Goal: Navigation & Orientation: Understand site structure

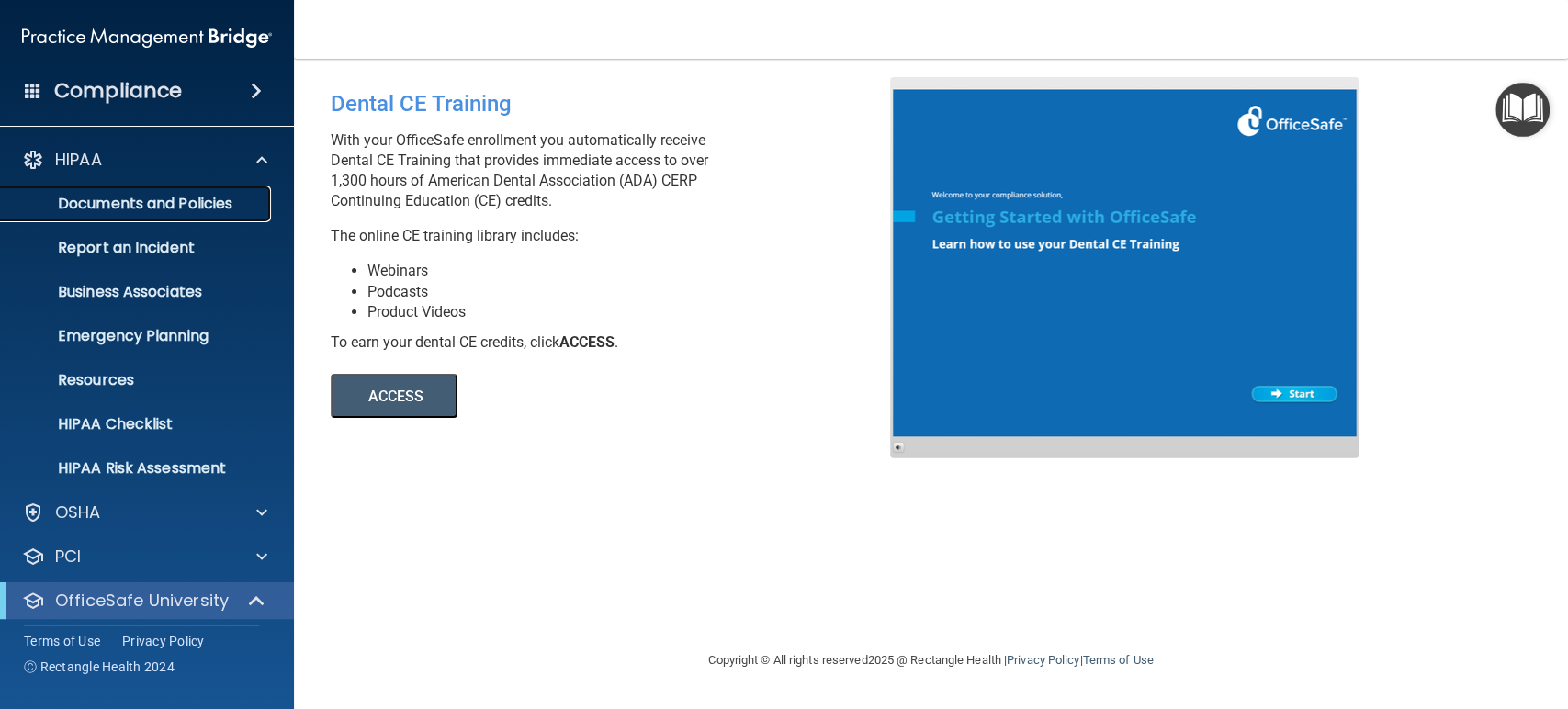
click at [199, 195] on p "Documents and Policies" at bounding box center [137, 204] width 250 height 18
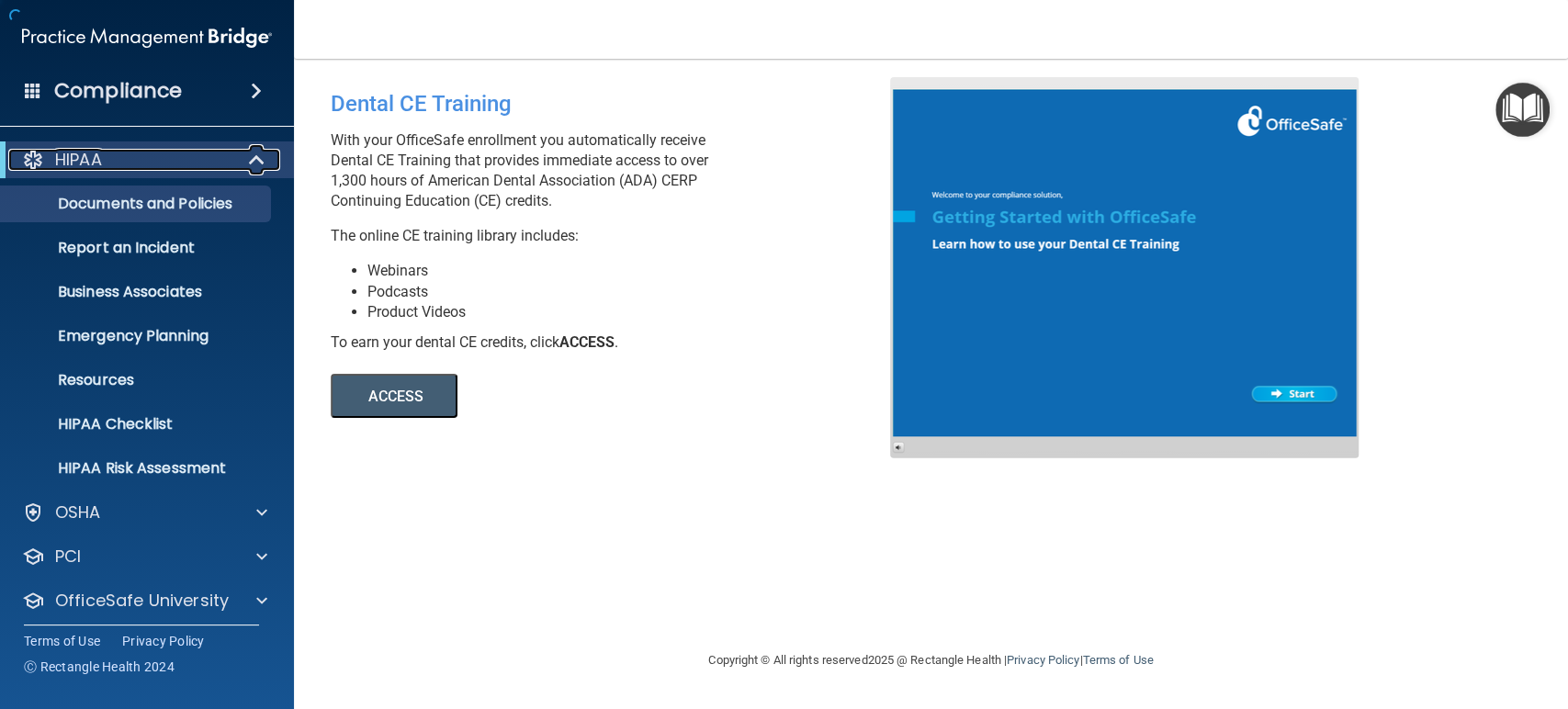
click at [260, 157] on span at bounding box center [258, 160] width 16 height 22
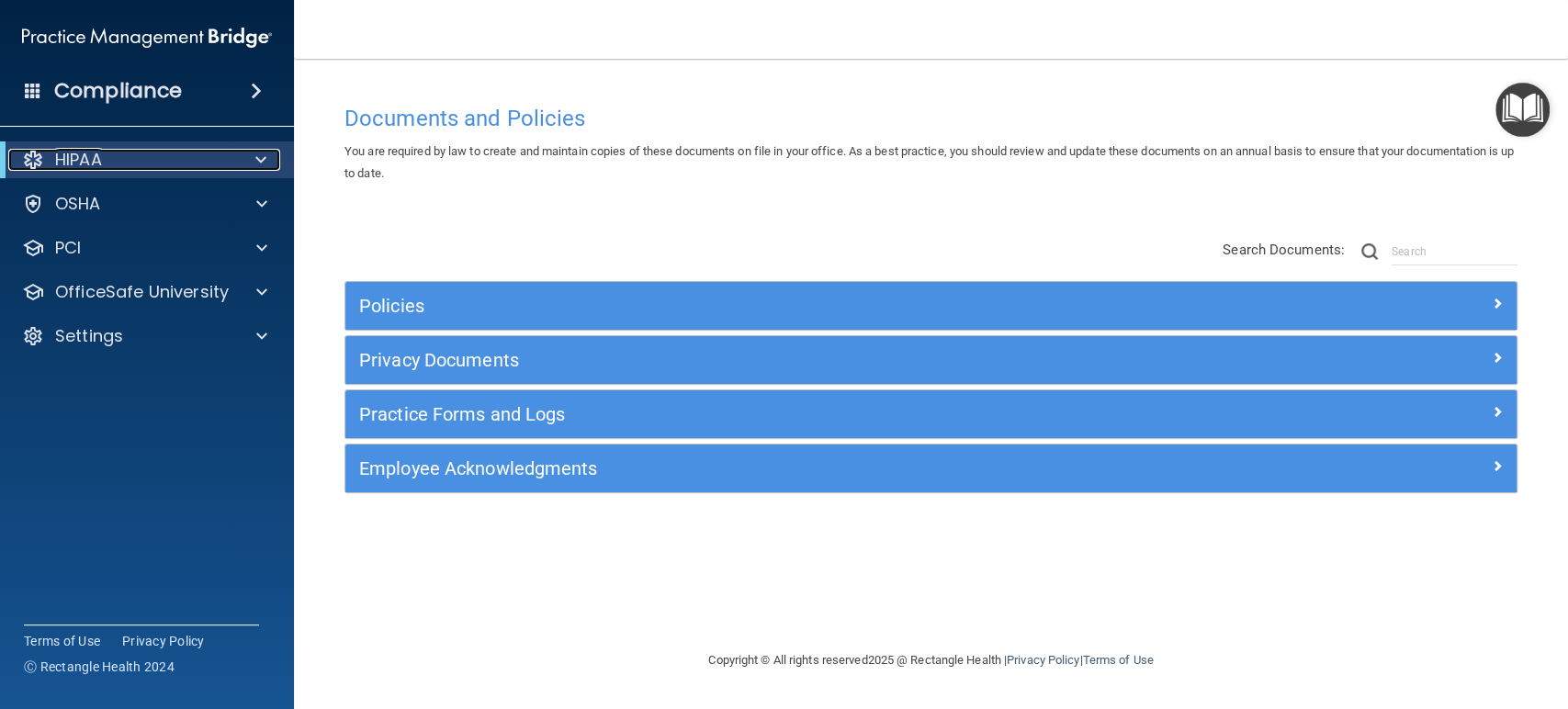
click at [263, 152] on span at bounding box center [260, 160] width 11 height 22
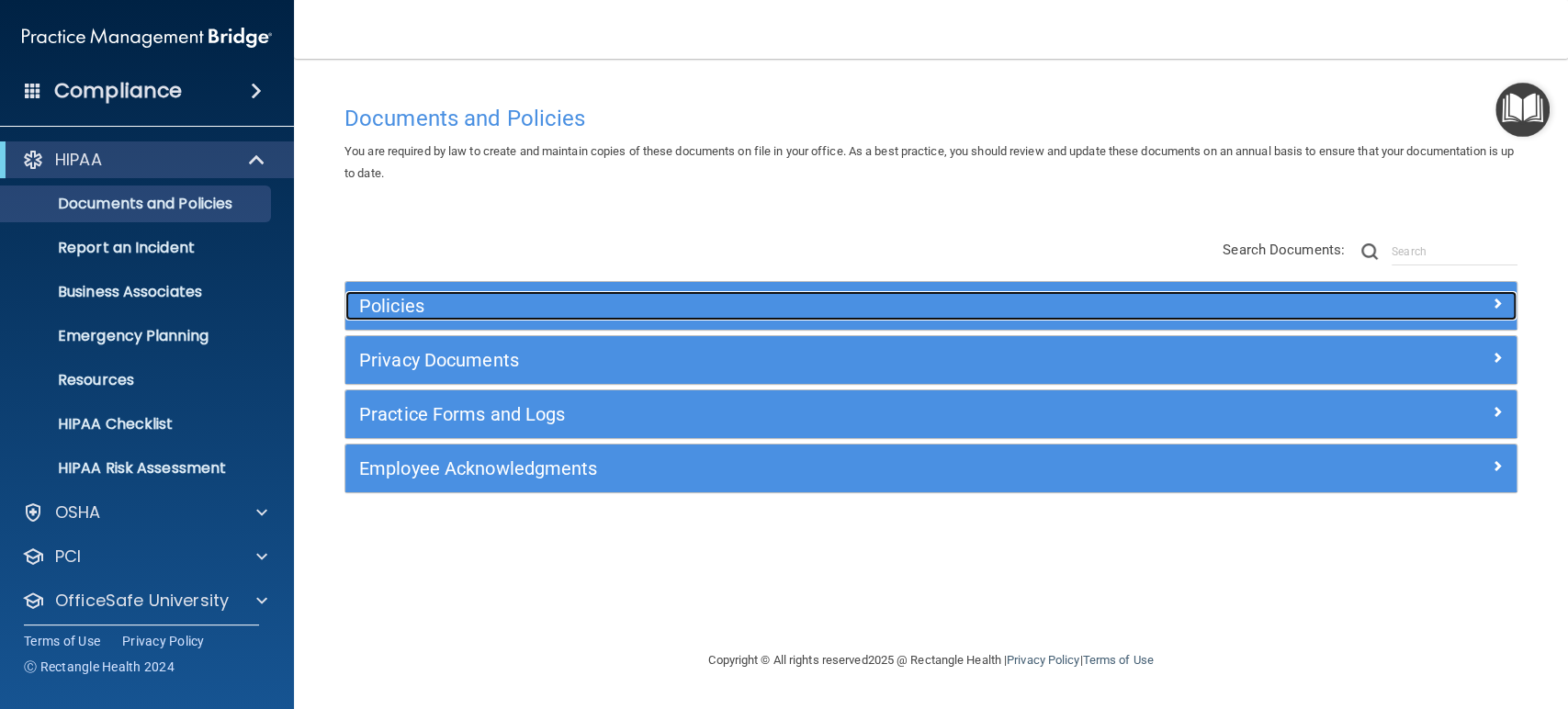
click at [448, 294] on div "Policies" at bounding box center [785, 306] width 878 height 30
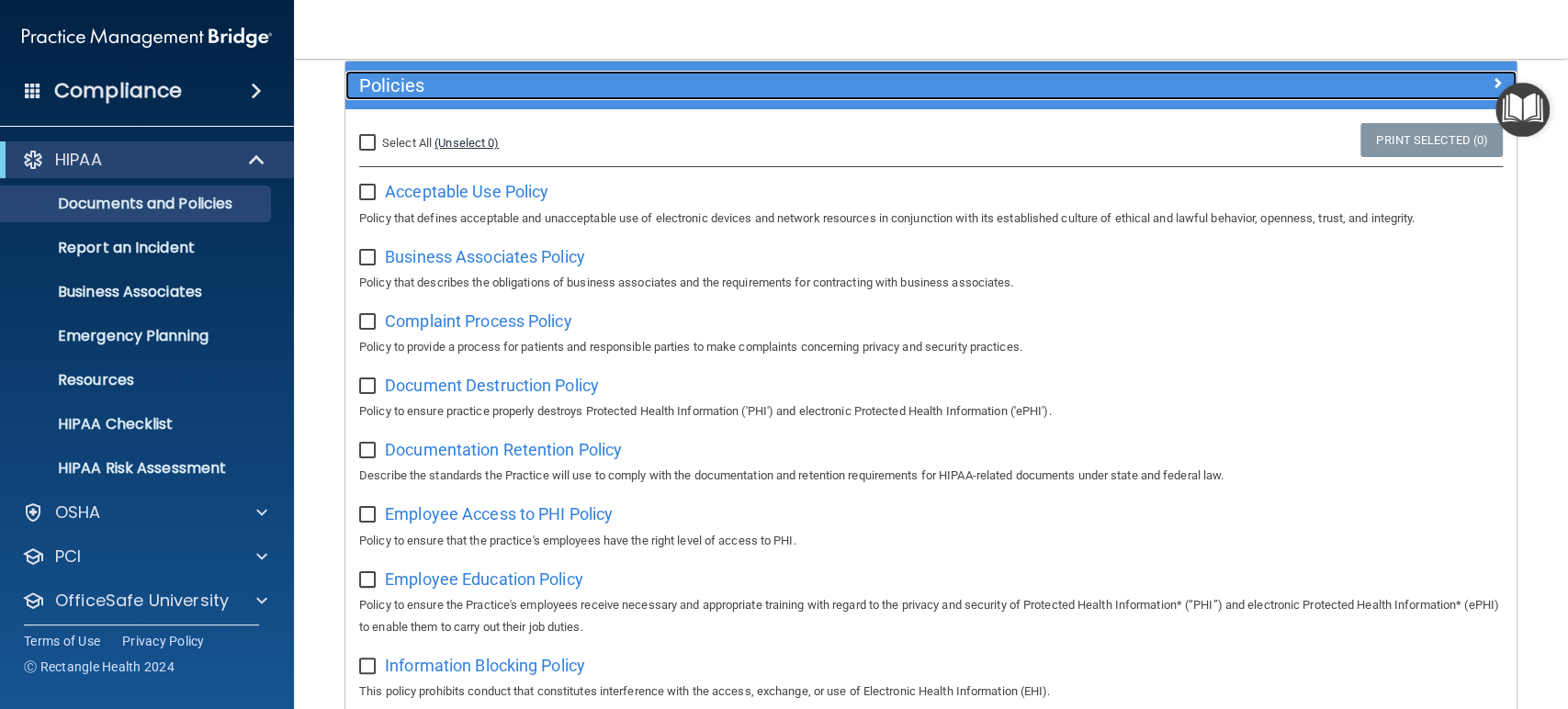
scroll to position [306, 0]
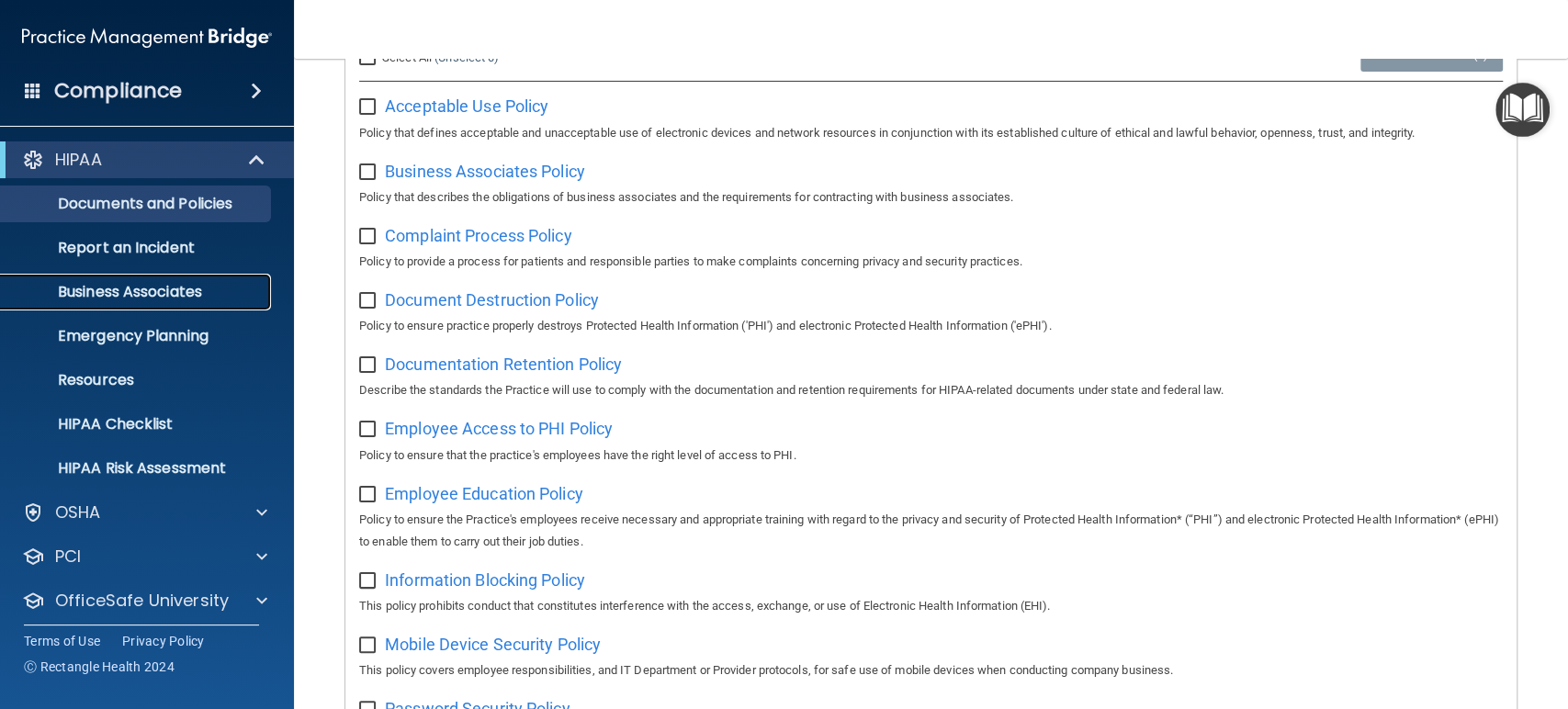
click at [196, 288] on p "Business Associates" at bounding box center [137, 292] width 250 height 18
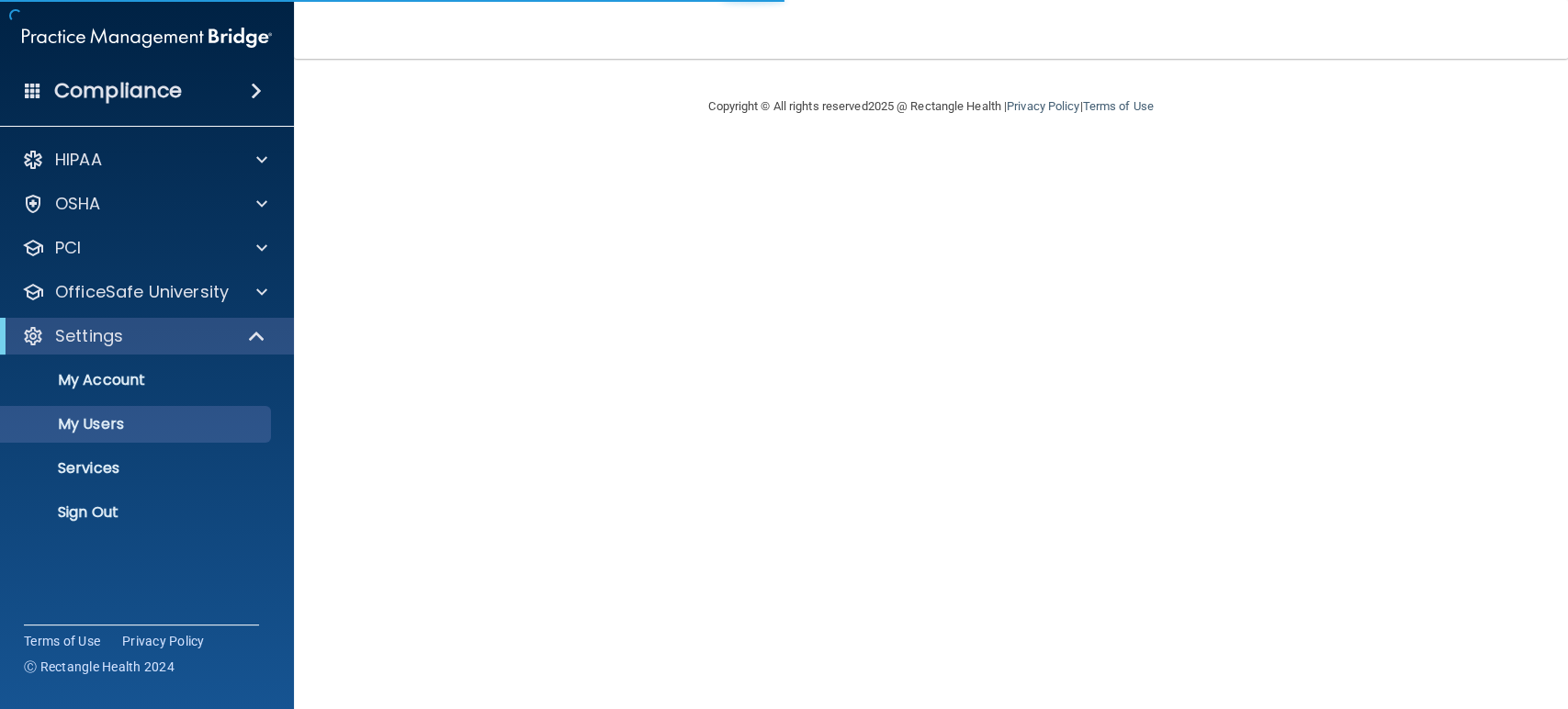
select select "20"
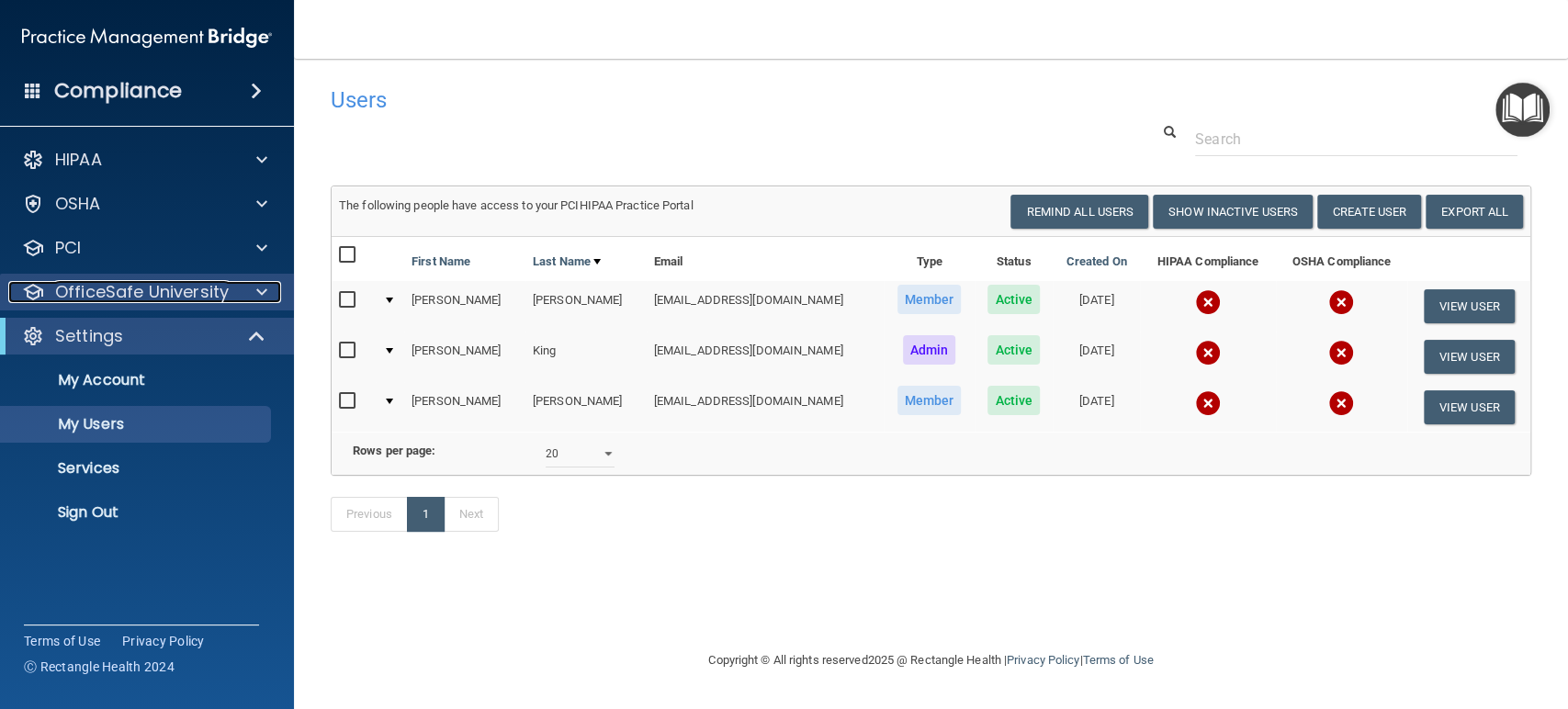
click at [262, 290] on span at bounding box center [261, 292] width 11 height 22
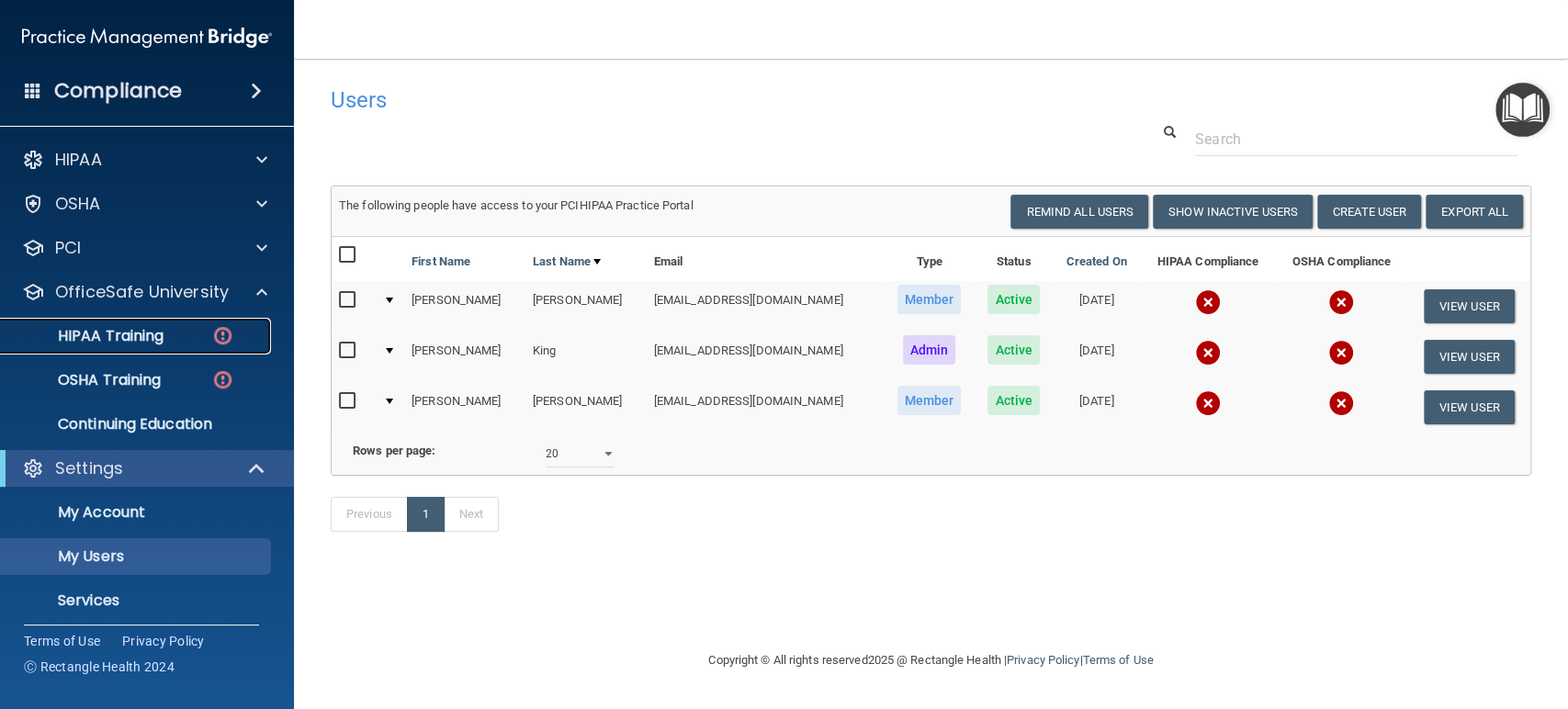
click at [188, 335] on div "HIPAA Training" at bounding box center [137, 336] width 250 height 18
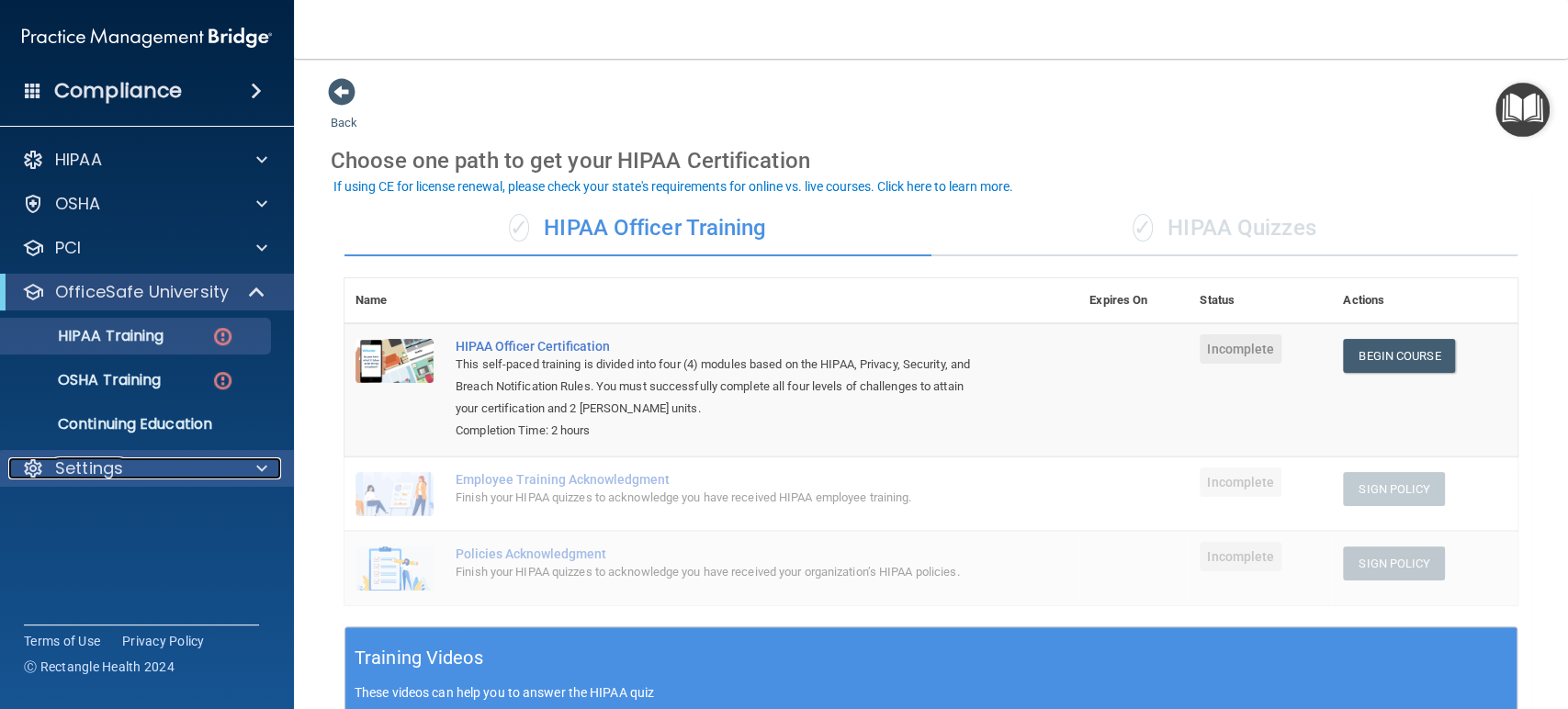
click at [236, 464] on div at bounding box center [259, 468] width 46 height 22
click at [233, 461] on div "Settings" at bounding box center [121, 468] width 228 height 22
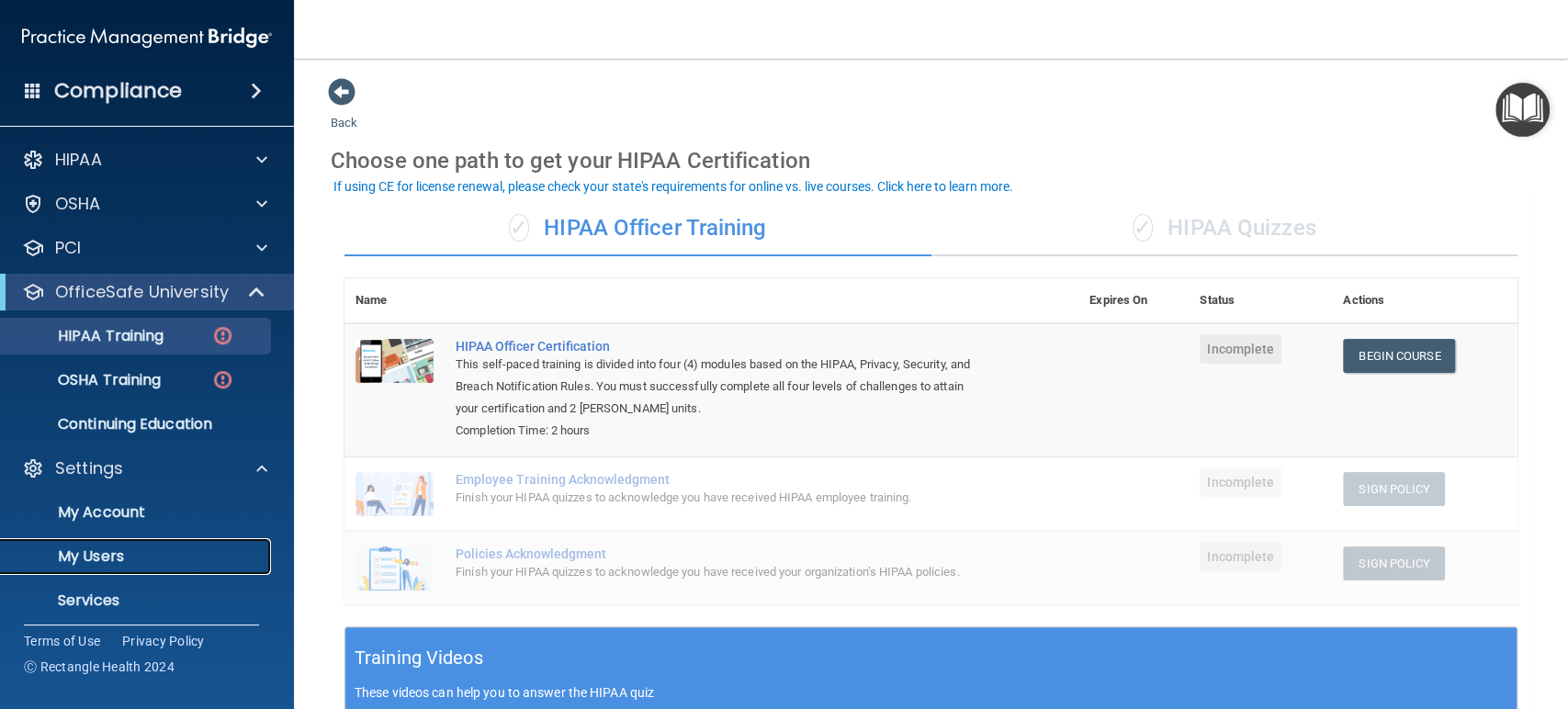
click at [149, 553] on p "My Users" at bounding box center [137, 556] width 250 height 18
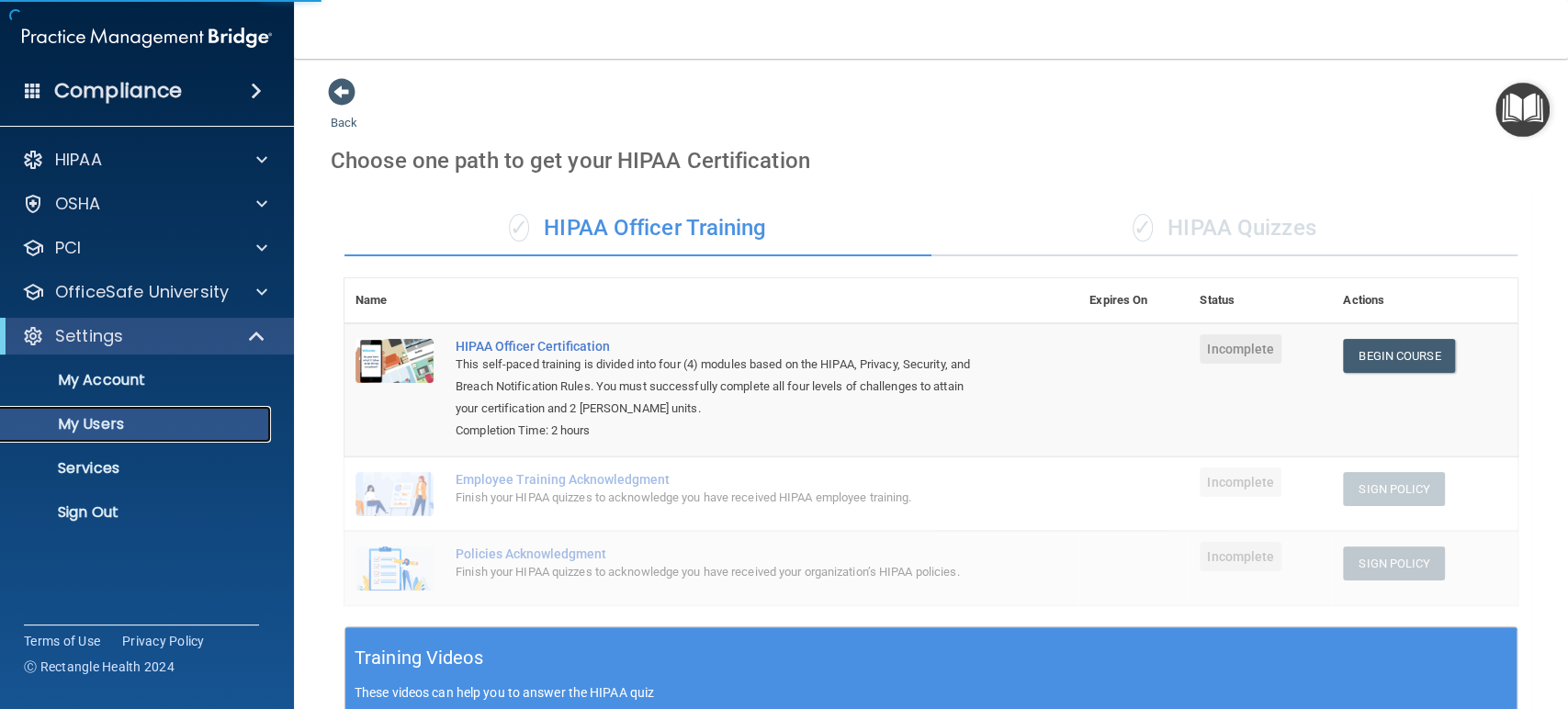
select select "20"
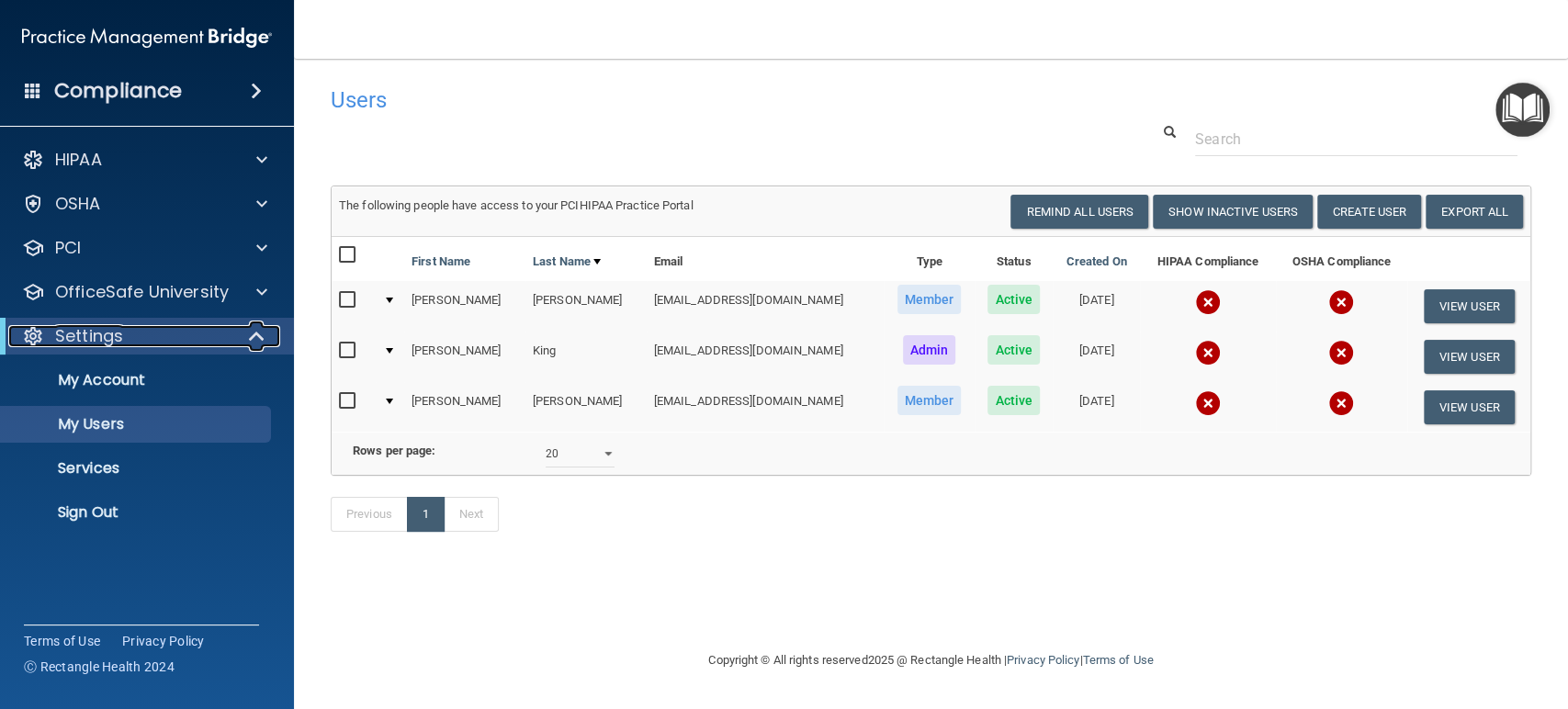
click at [247, 336] on div at bounding box center [257, 336] width 45 height 22
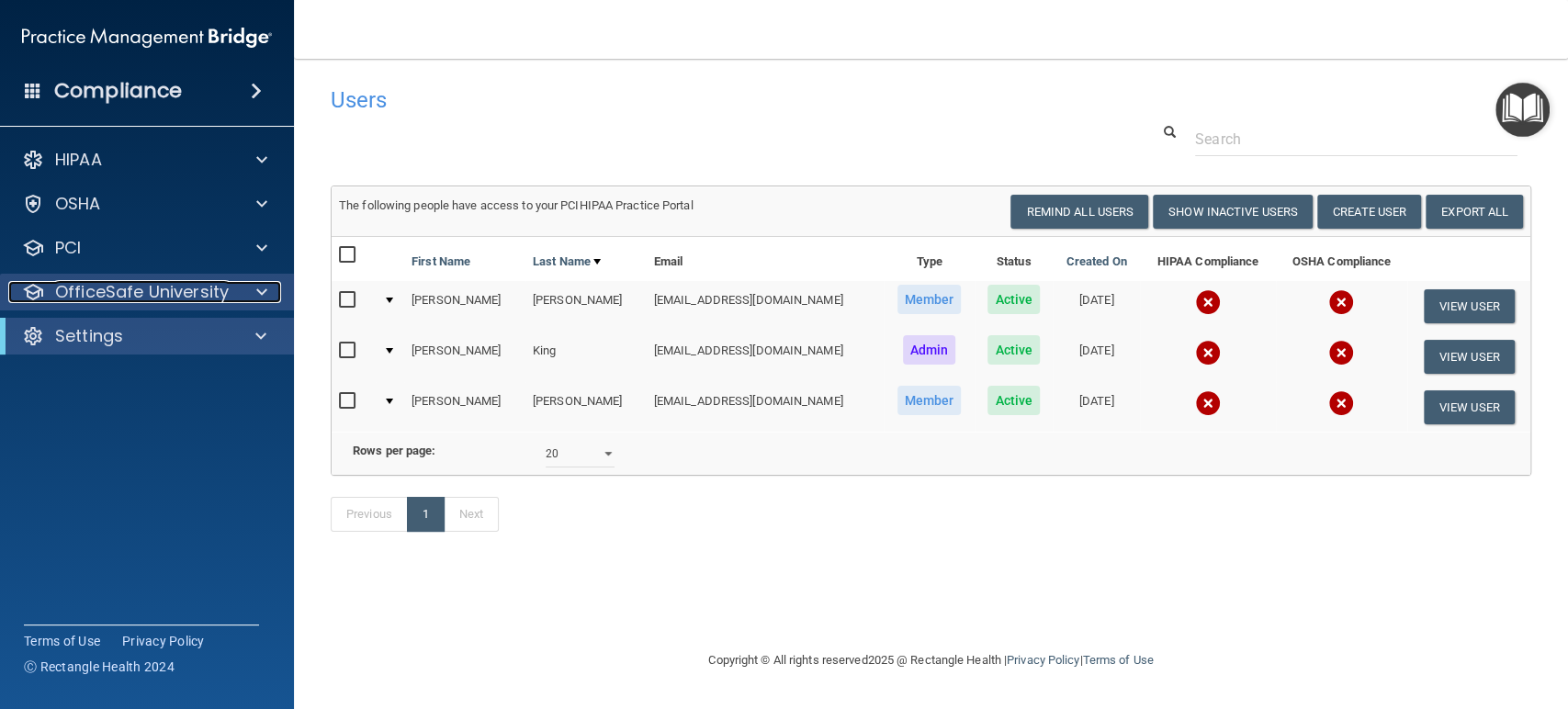
click at [262, 295] on span at bounding box center [261, 292] width 11 height 22
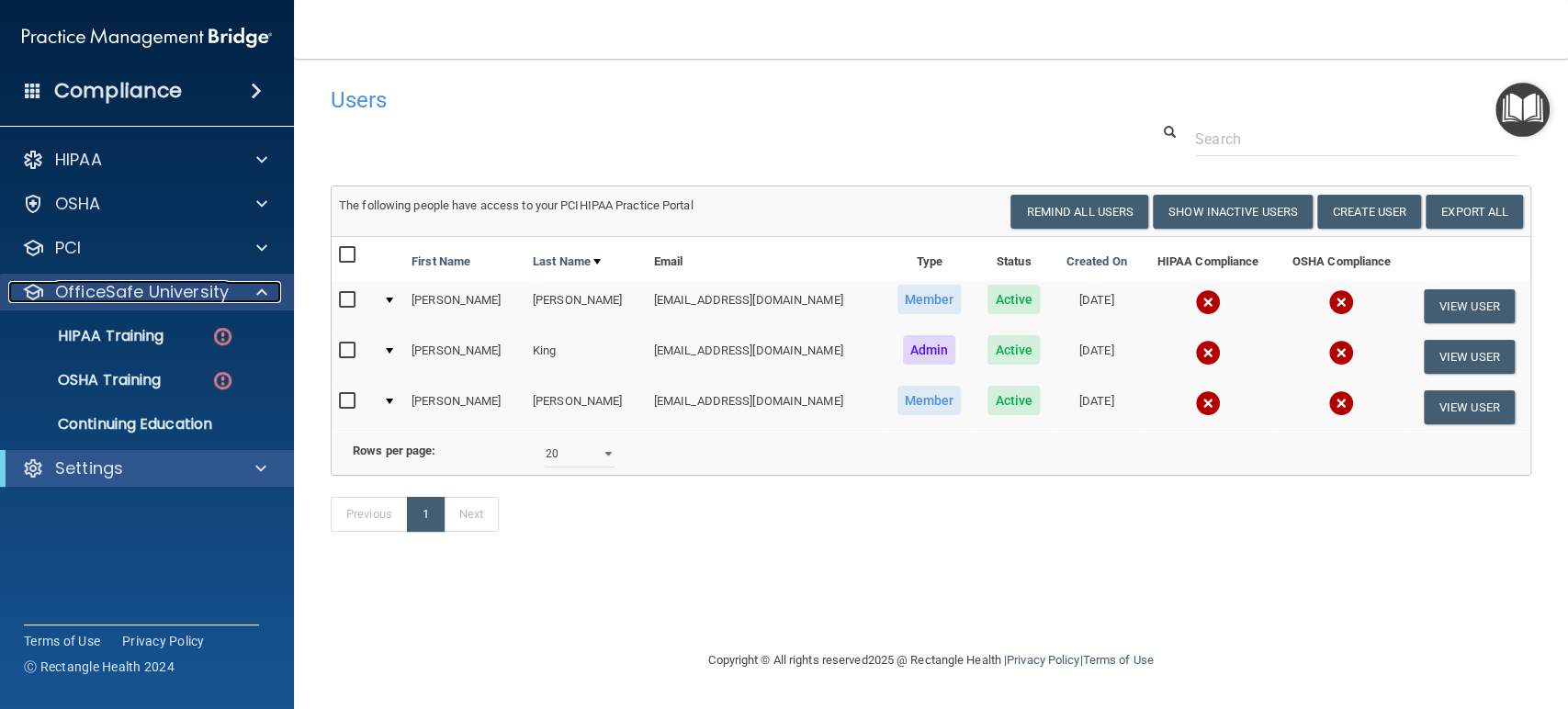
click at [259, 290] on span at bounding box center [261, 292] width 11 height 22
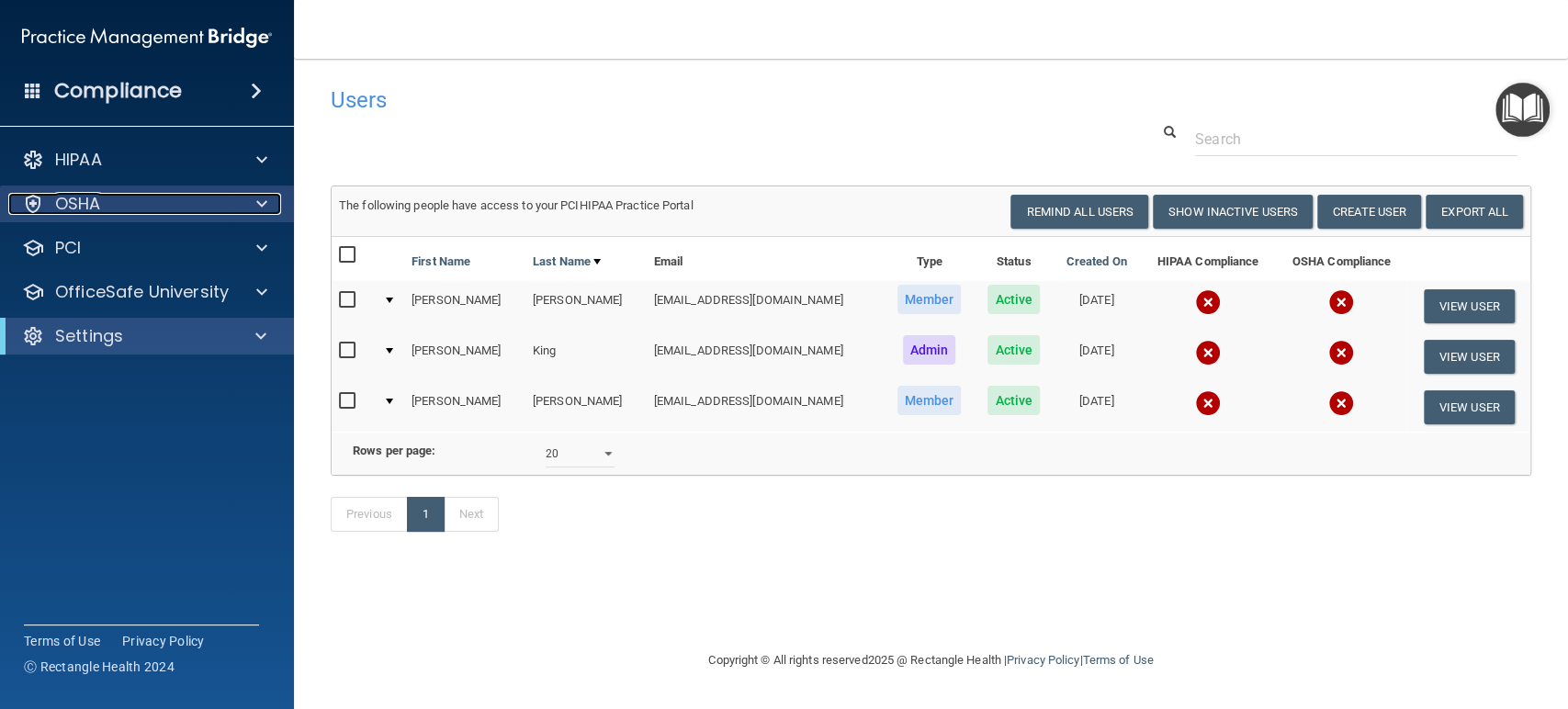
click at [256, 203] on span at bounding box center [261, 204] width 11 height 22
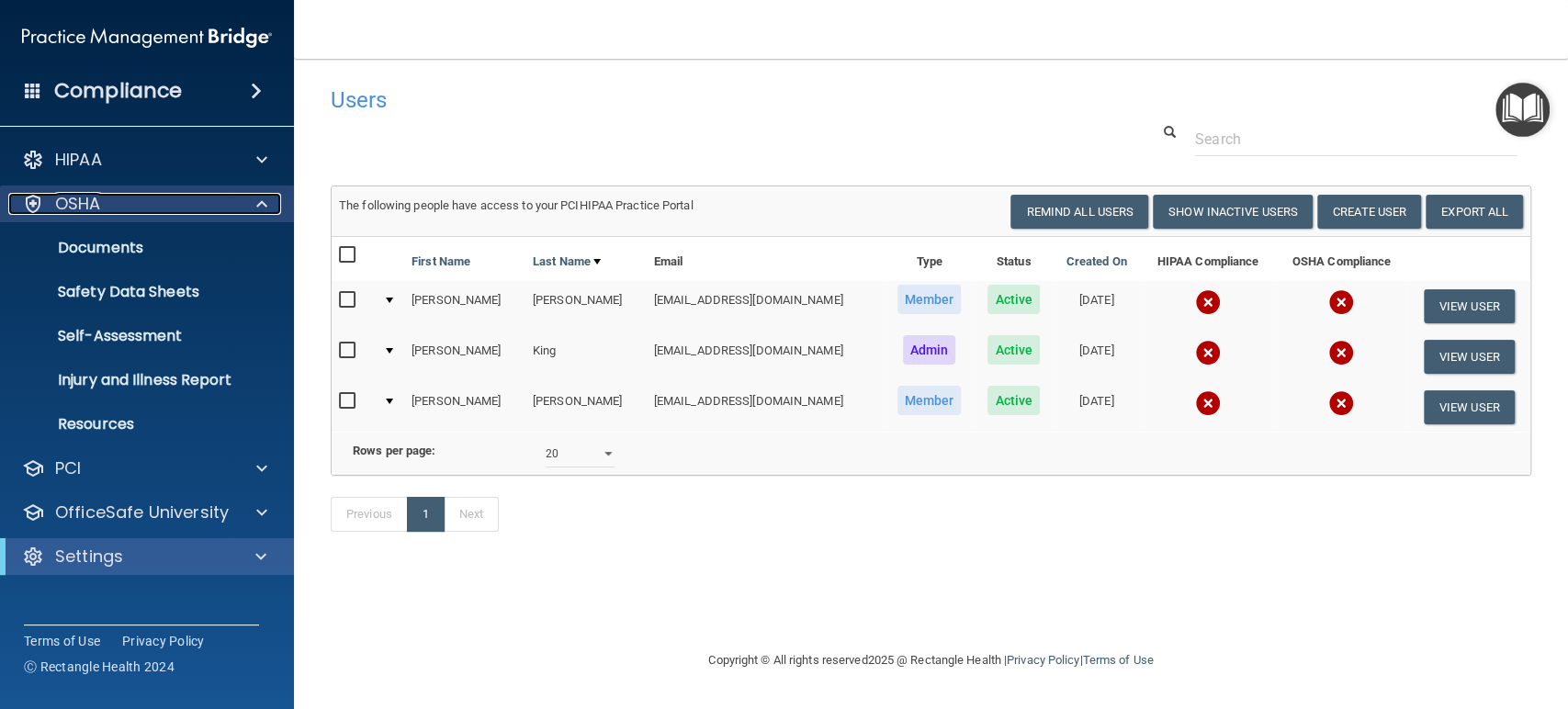
click at [248, 202] on div at bounding box center [259, 204] width 46 height 22
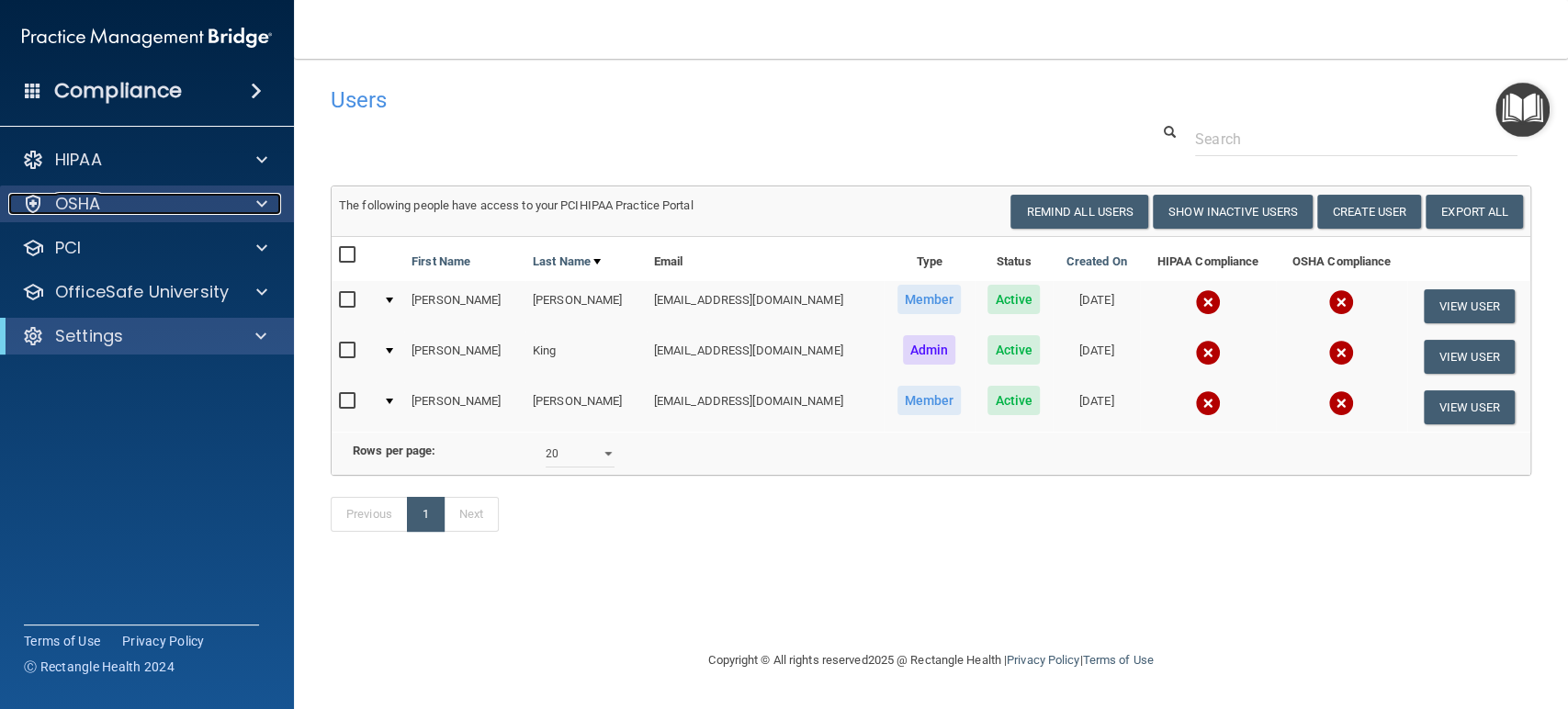
click at [248, 202] on div at bounding box center [259, 204] width 46 height 22
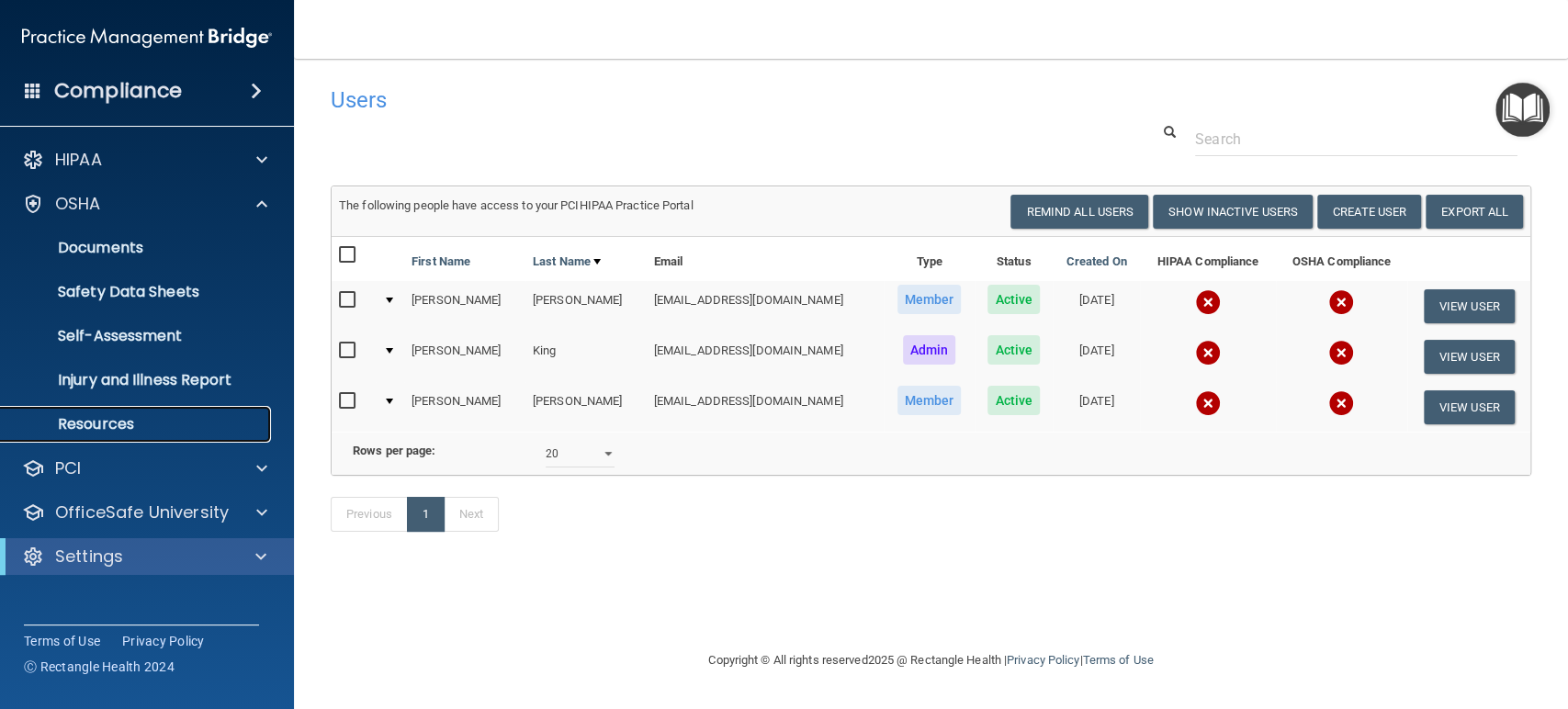
click at [102, 415] on p "Resources" at bounding box center [137, 424] width 250 height 18
